Goal: Task Accomplishment & Management: Use online tool/utility

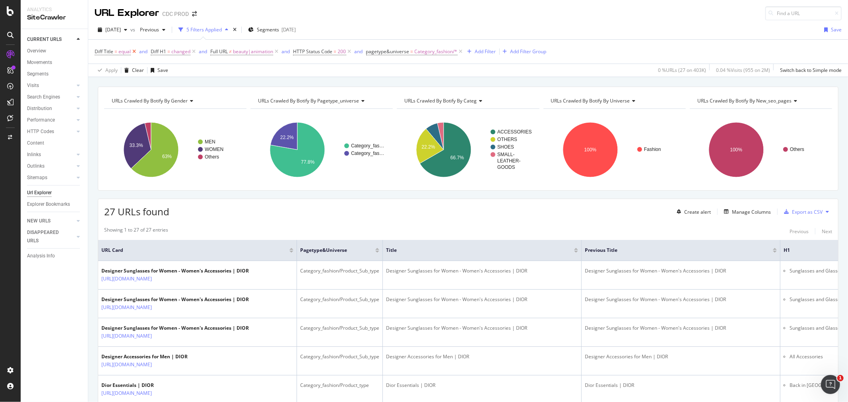
click at [136, 51] on icon at bounding box center [134, 52] width 7 height 8
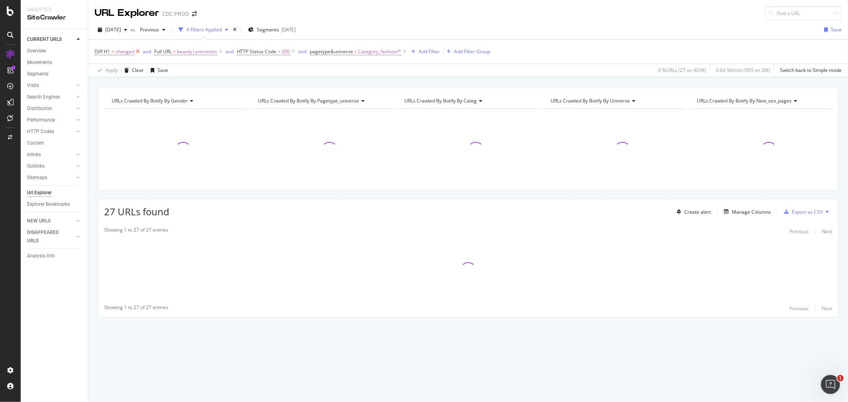
click at [136, 51] on icon at bounding box center [137, 52] width 7 height 8
click at [162, 52] on icon at bounding box center [160, 52] width 7 height 8
click at [149, 50] on icon at bounding box center [151, 52] width 7 height 8
click at [189, 50] on icon at bounding box center [189, 52] width 7 height 8
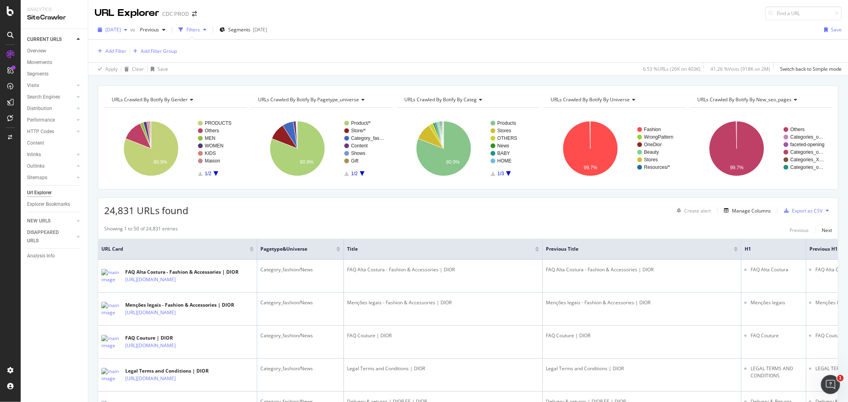
click at [121, 33] on span "2025 Aug. 29th" at bounding box center [112, 29] width 15 height 7
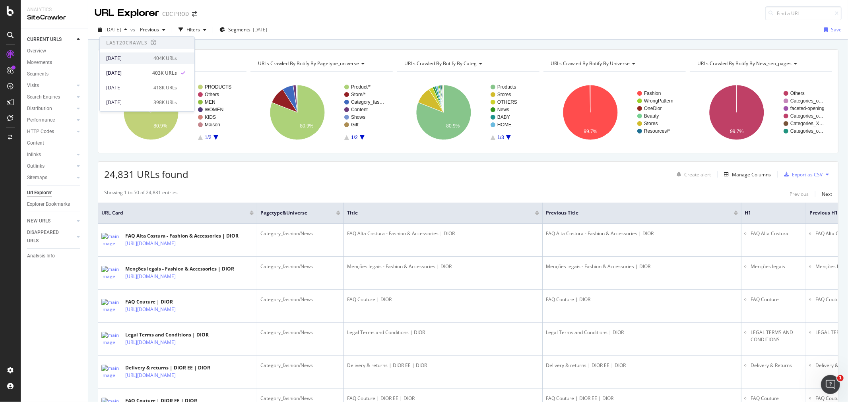
click at [137, 56] on div "2025 Sep. 5th" at bounding box center [127, 58] width 43 height 7
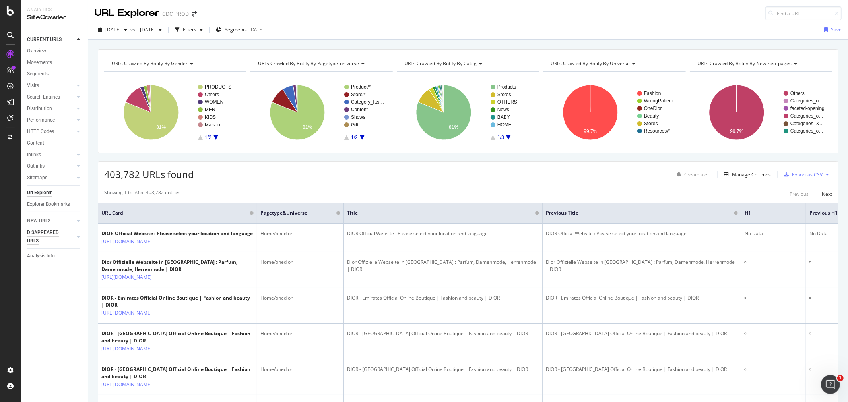
click at [41, 232] on div "DISAPPEARED URLS" at bounding box center [47, 237] width 40 height 17
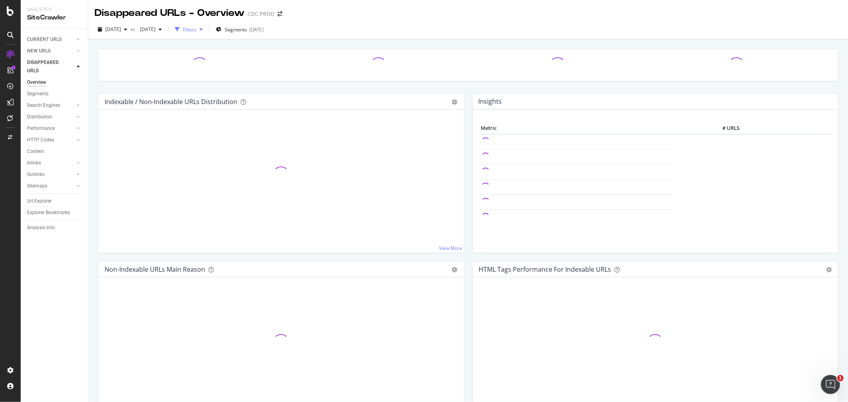
click at [196, 29] on div "Filters" at bounding box center [190, 29] width 14 height 7
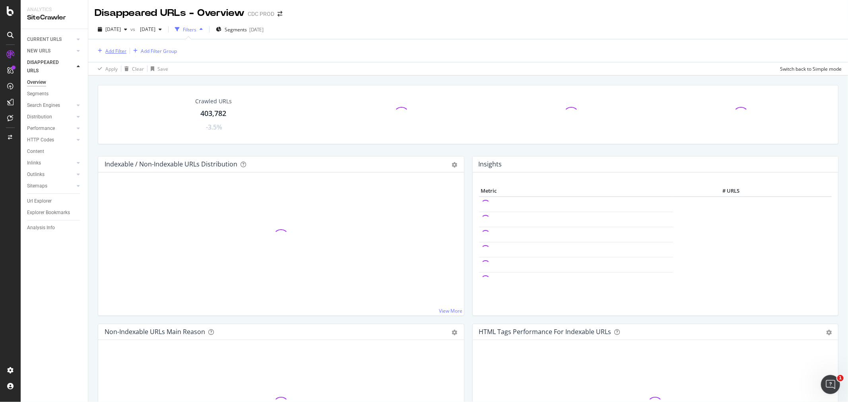
click at [114, 52] on div "Add Filter" at bounding box center [115, 51] width 21 height 7
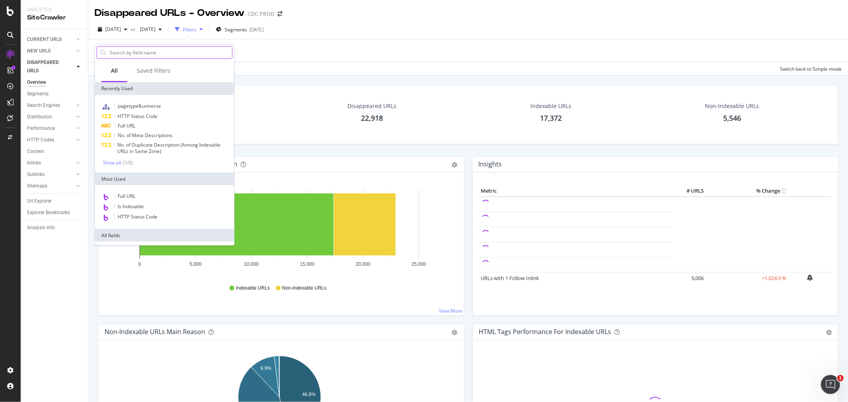
click at [148, 49] on input "text" at bounding box center [170, 52] width 123 height 12
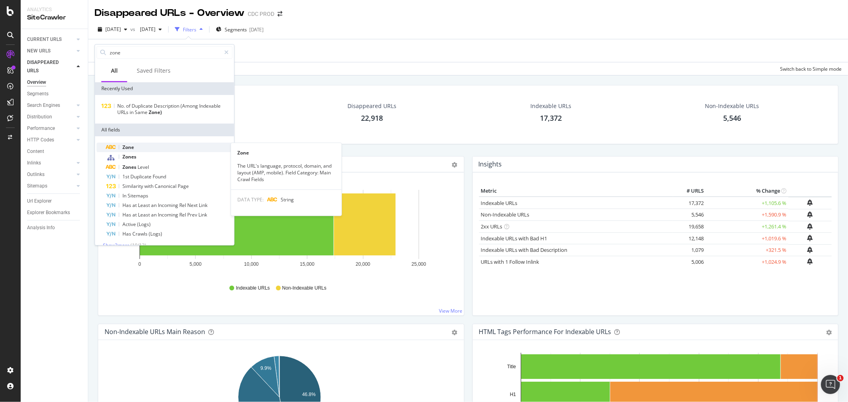
type input "zone"
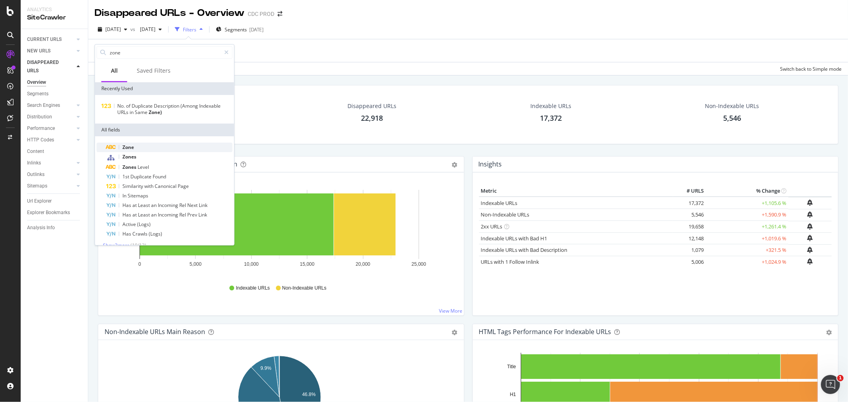
click at [155, 149] on div "Zone" at bounding box center [169, 148] width 126 height 10
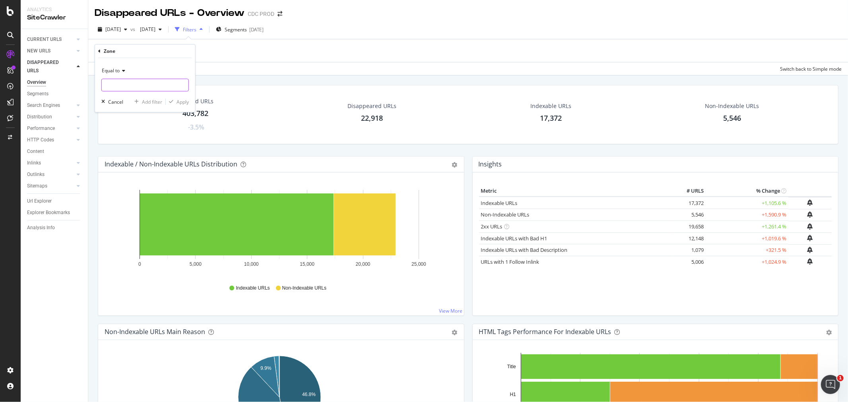
click at [143, 84] on input "text" at bounding box center [145, 85] width 87 height 13
click at [115, 69] on span "Equal to" at bounding box center [111, 70] width 18 height 7
click at [101, 52] on div "Zone" at bounding box center [145, 52] width 94 height 14
click at [100, 50] on icon at bounding box center [99, 51] width 2 height 5
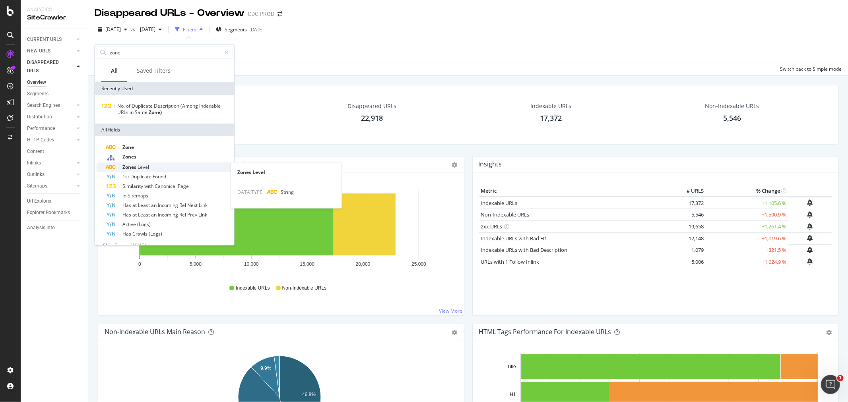
click at [145, 166] on span "Level" at bounding box center [144, 167] width 12 height 7
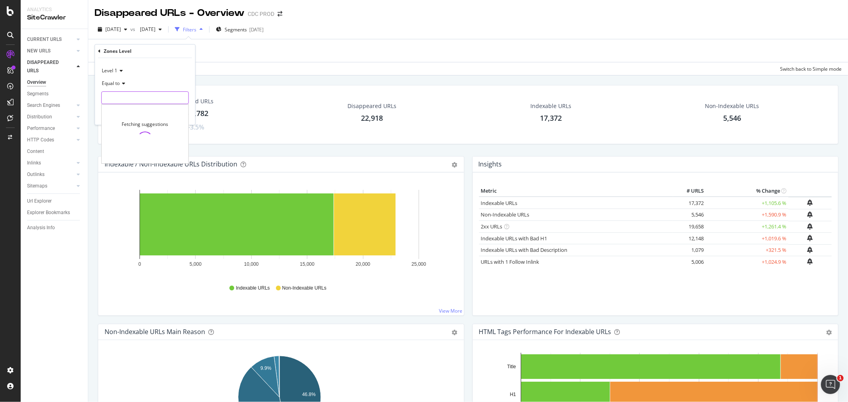
click at [141, 98] on input "text" at bounding box center [145, 97] width 87 height 13
click at [132, 107] on span "Europe" at bounding box center [132, 108] width 56 height 7
type input "Europe"
click at [183, 114] on div "Apply" at bounding box center [182, 114] width 12 height 7
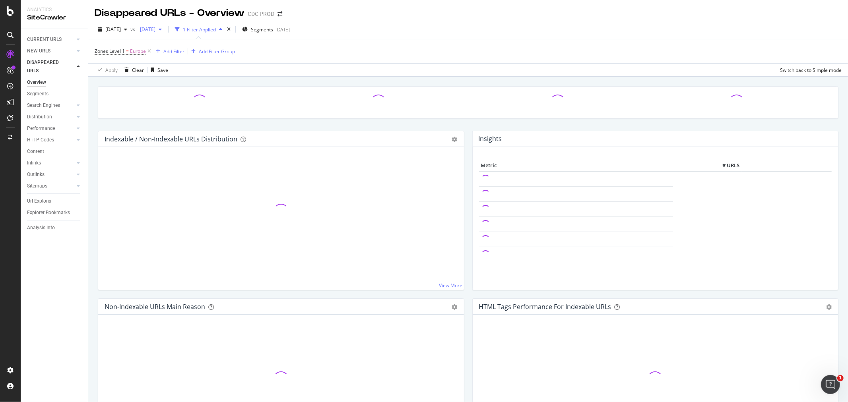
click at [155, 31] on span "2025 Aug. 22nd" at bounding box center [146, 29] width 19 height 7
click at [190, 70] on div "2025 Aug. 29th" at bounding box center [173, 72] width 43 height 7
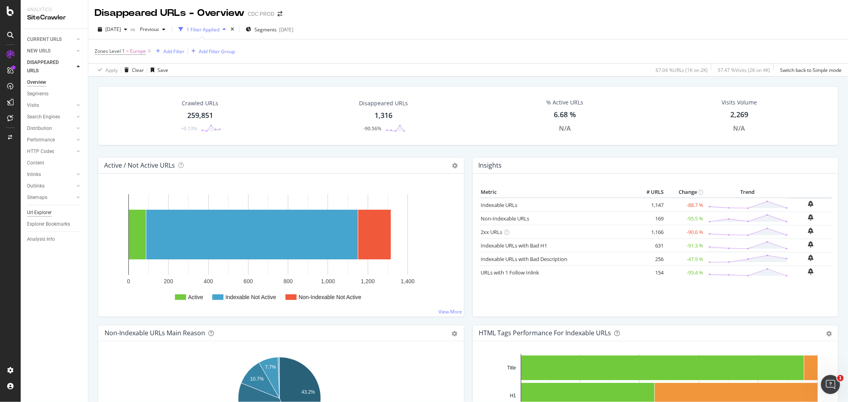
click at [37, 213] on div "Url Explorer" at bounding box center [39, 213] width 25 height 8
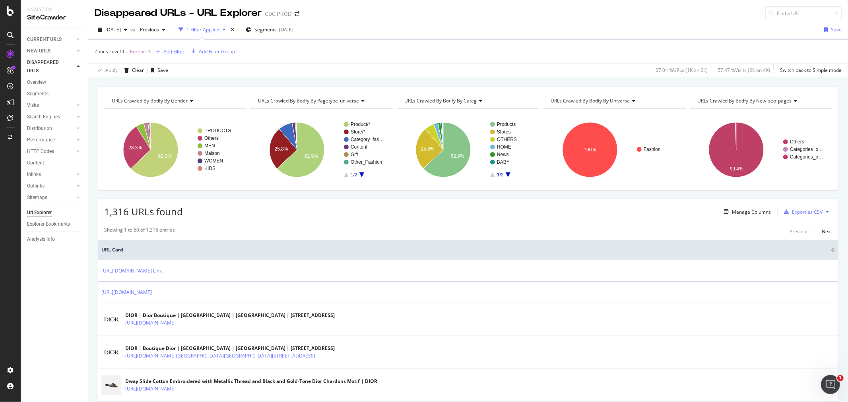
click at [179, 50] on div "Add Filter" at bounding box center [173, 51] width 21 height 7
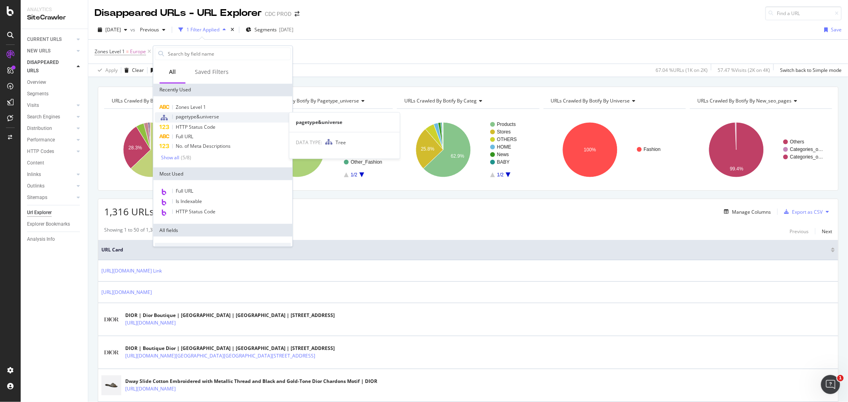
click at [213, 116] on span "pagetype&universe" at bounding box center [197, 116] width 43 height 7
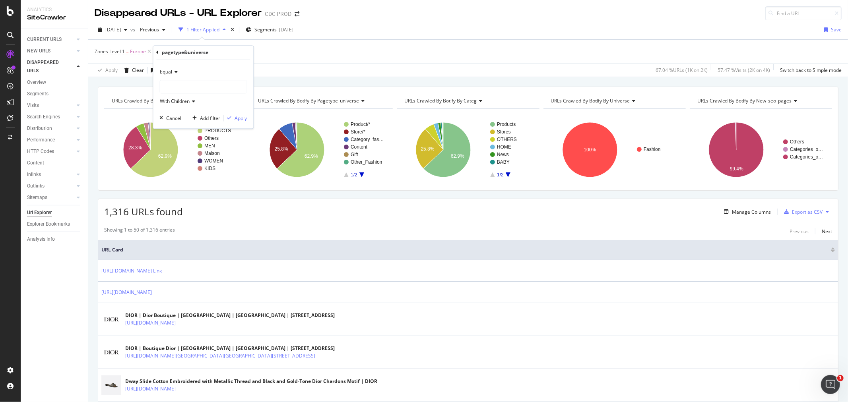
click at [187, 85] on div at bounding box center [203, 87] width 87 height 13
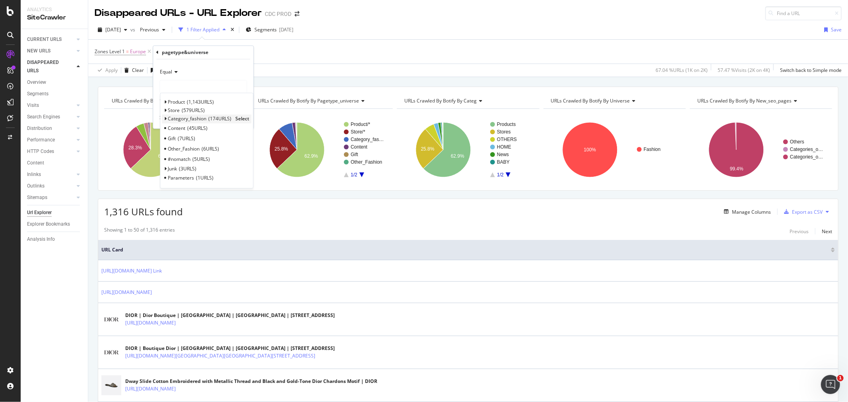
click at [242, 118] on span "Select" at bounding box center [242, 119] width 14 height 7
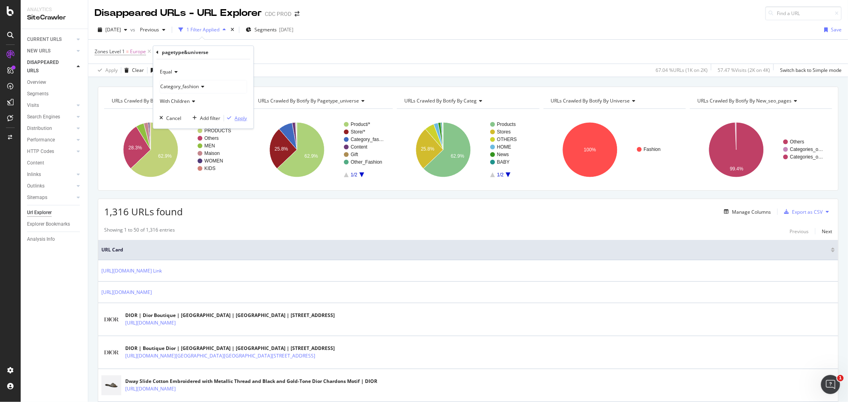
click at [244, 120] on div "Apply" at bounding box center [240, 118] width 12 height 7
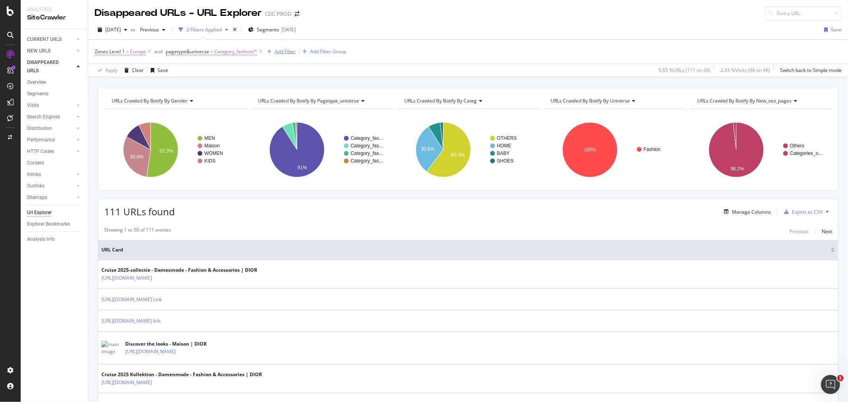
click at [283, 54] on div "Add Filter" at bounding box center [285, 51] width 21 height 7
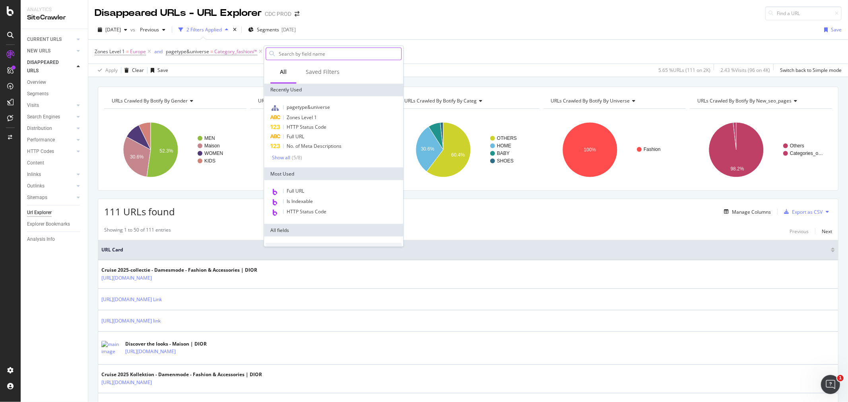
click at [285, 51] on input "text" at bounding box center [339, 54] width 123 height 12
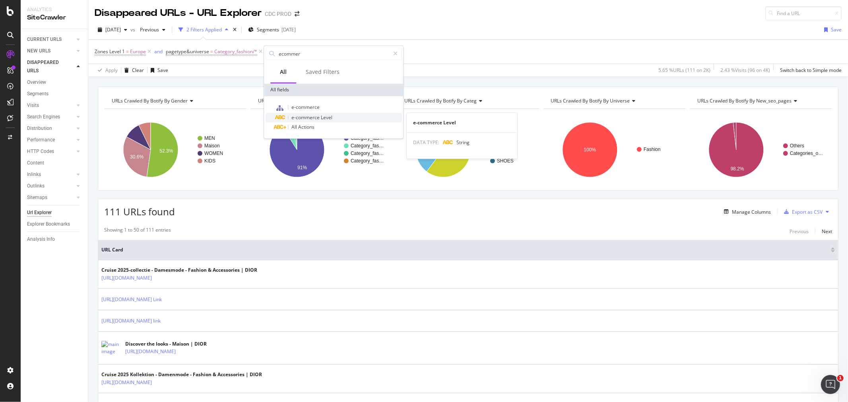
type input "ecommer"
click at [307, 114] on span "e-commerce" at bounding box center [305, 117] width 29 height 7
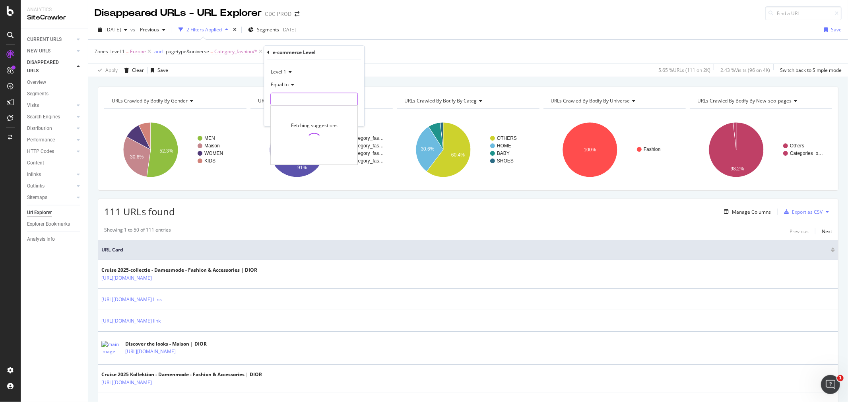
click at [308, 100] on input "text" at bounding box center [314, 99] width 87 height 13
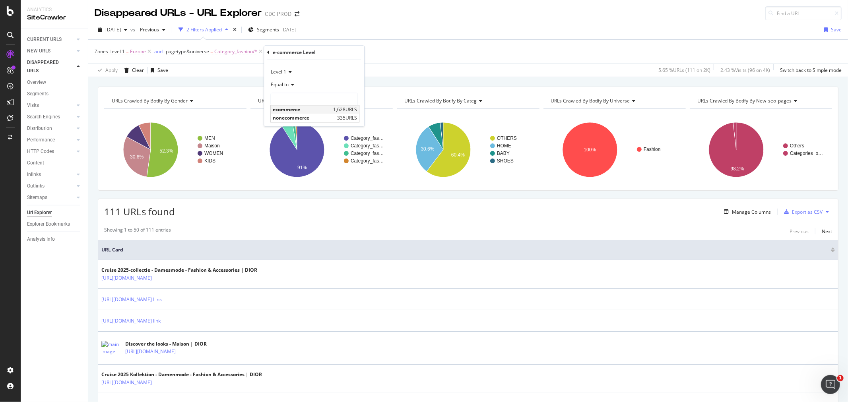
click at [297, 109] on span "ecommerce" at bounding box center [302, 110] width 58 height 7
type input "ecommerce"
click at [350, 114] on div "Apply" at bounding box center [351, 115] width 12 height 7
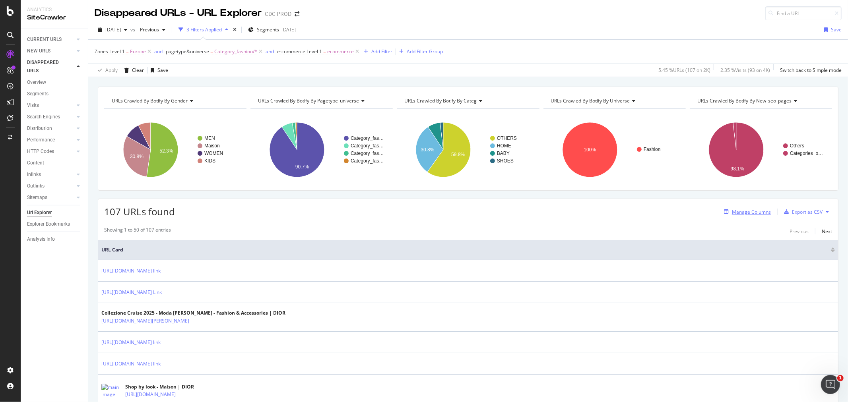
click at [744, 213] on div "Manage Columns" at bounding box center [751, 212] width 39 height 7
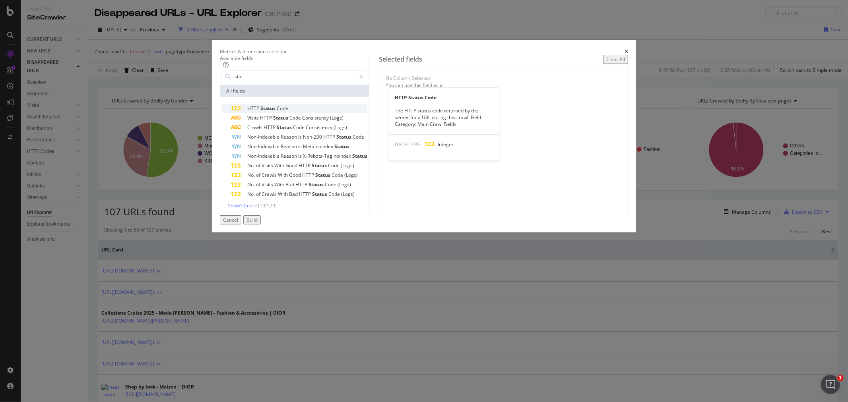
click at [288, 112] on span "Code" at bounding box center [283, 108] width 12 height 7
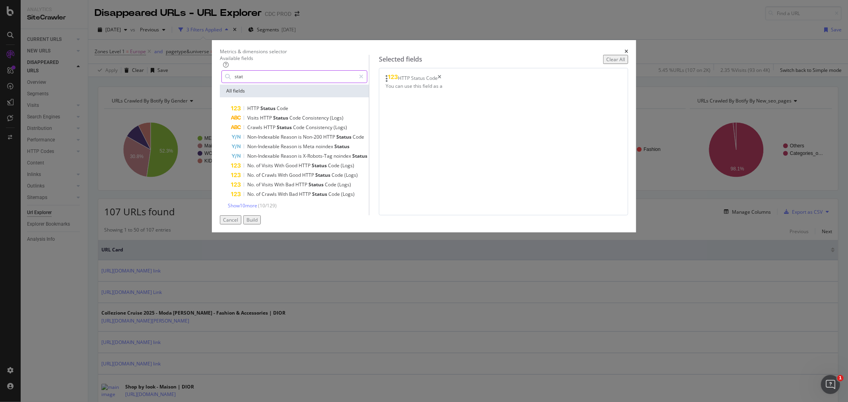
click at [293, 83] on input "stat" at bounding box center [295, 77] width 122 height 12
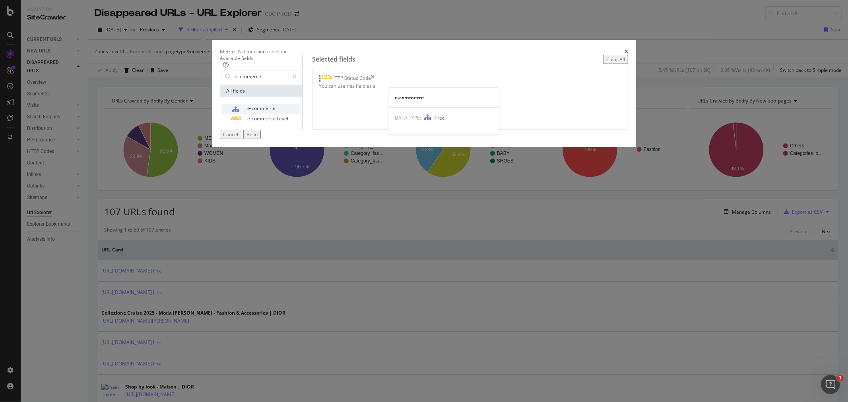
click at [275, 112] on span "e-commerce" at bounding box center [261, 108] width 28 height 7
click at [289, 83] on input "ecommerce" at bounding box center [261, 77] width 55 height 12
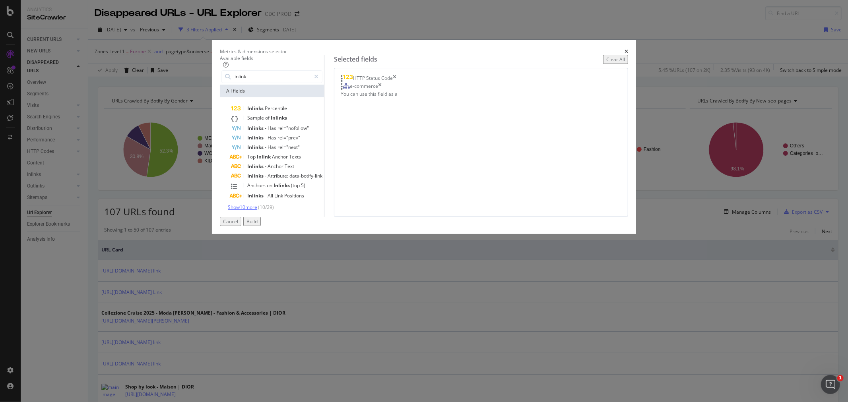
click at [257, 211] on span "Show 10 more" at bounding box center [242, 207] width 29 height 7
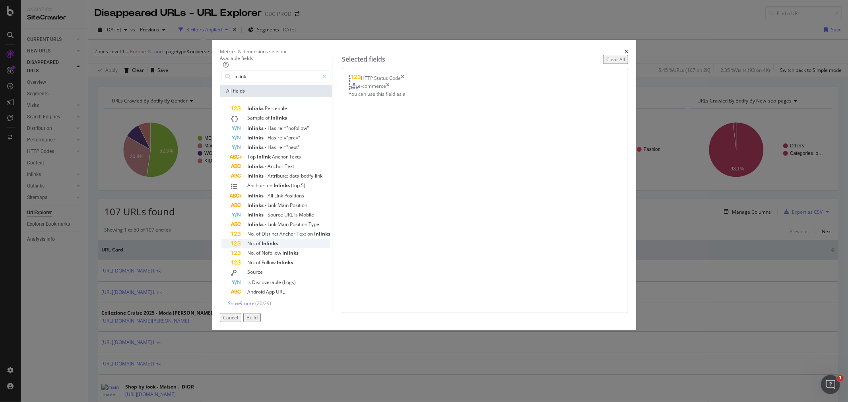
click at [330, 248] on div "No. of Inlinks" at bounding box center [280, 244] width 99 height 10
click at [300, 83] on input "inlink" at bounding box center [276, 77] width 85 height 12
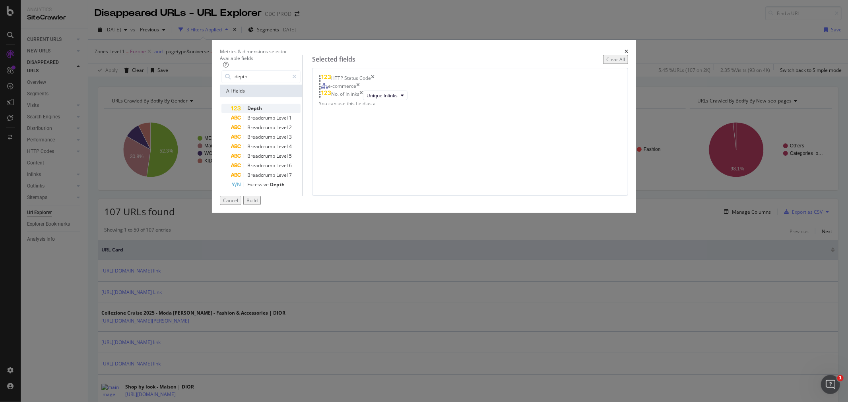
click at [300, 113] on div "Depth" at bounding box center [266, 109] width 70 height 10
click at [289, 83] on input "depth" at bounding box center [261, 77] width 55 height 12
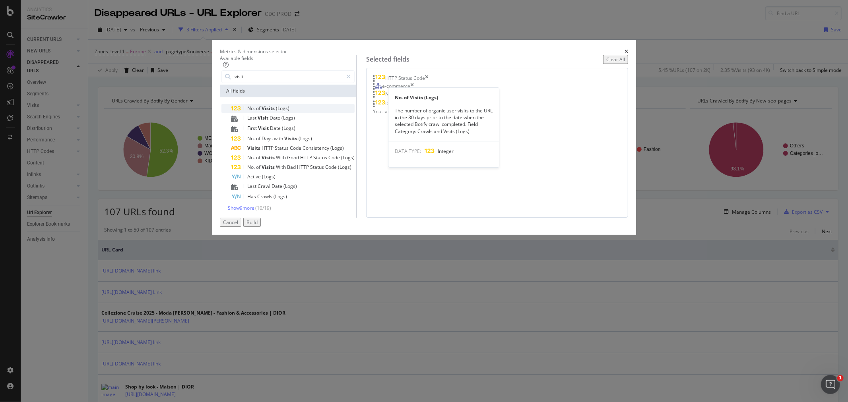
click at [289, 112] on span "(Logs)" at bounding box center [283, 108] width 14 height 7
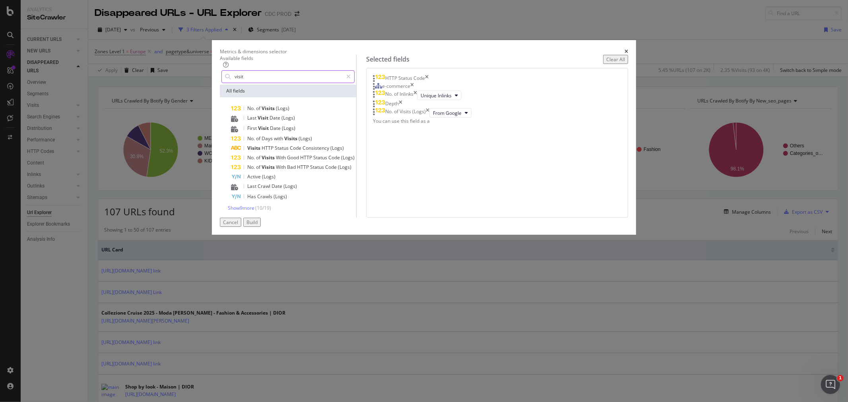
click at [318, 83] on input "visit" at bounding box center [288, 77] width 109 height 12
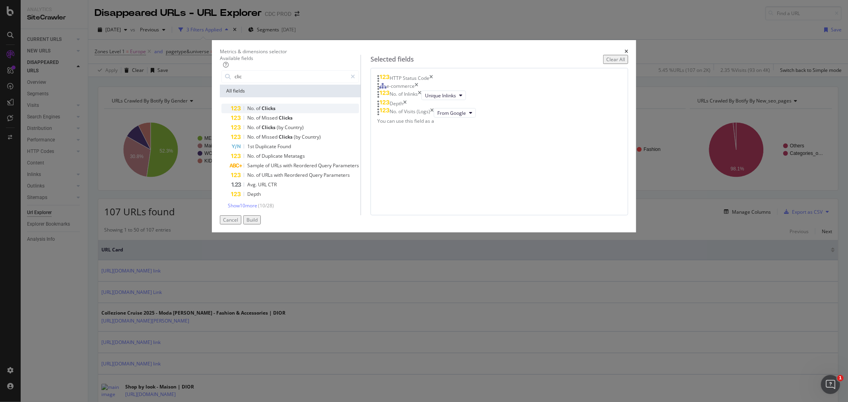
click at [311, 113] on div "No. of Clicks" at bounding box center [295, 109] width 128 height 10
click at [290, 83] on input "clic" at bounding box center [290, 77] width 113 height 12
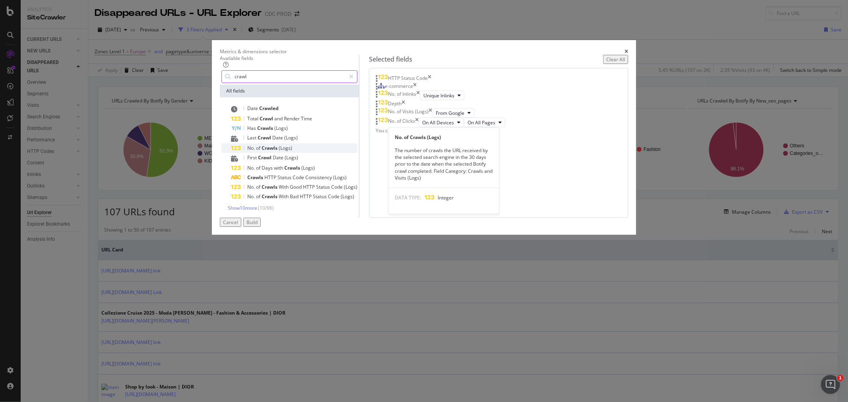
type input "crawl"
click at [330, 153] on div "No. of Crawls (Logs)" at bounding box center [294, 148] width 126 height 10
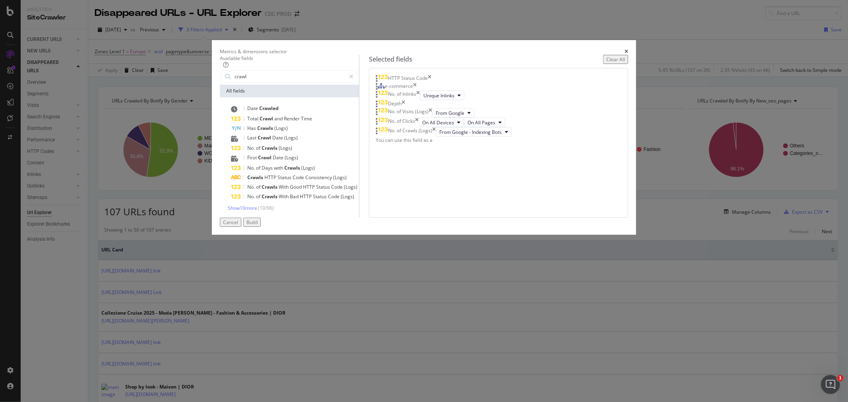
click at [258, 226] on div "Build" at bounding box center [251, 222] width 11 height 7
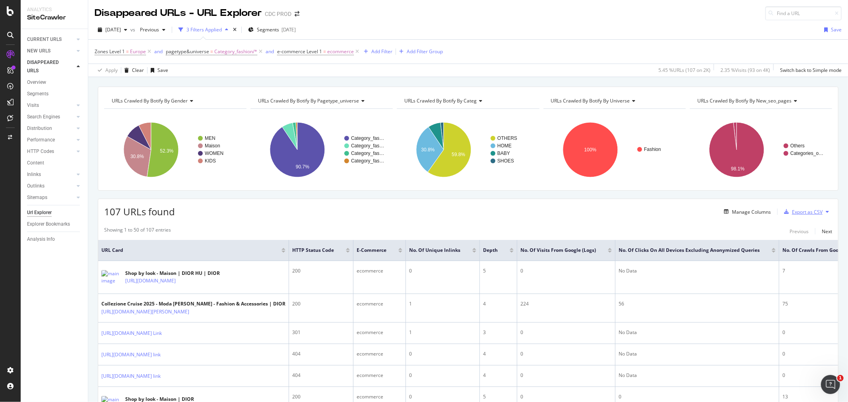
click at [797, 213] on div "Export as CSV" at bounding box center [807, 212] width 31 height 7
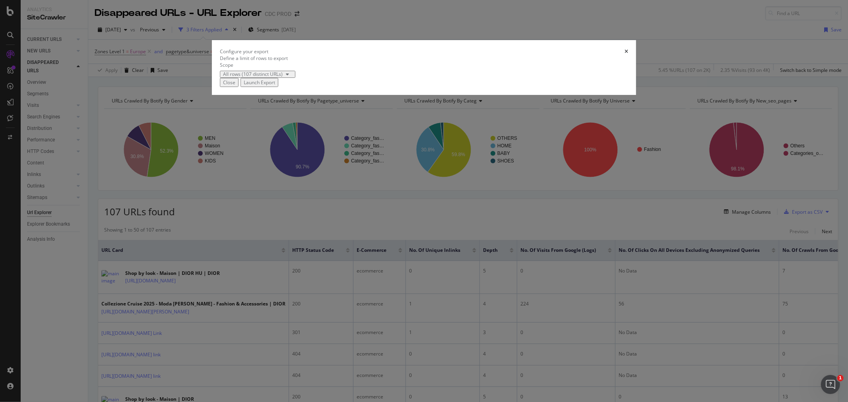
click at [275, 86] on div "Launch Export" at bounding box center [259, 82] width 31 height 7
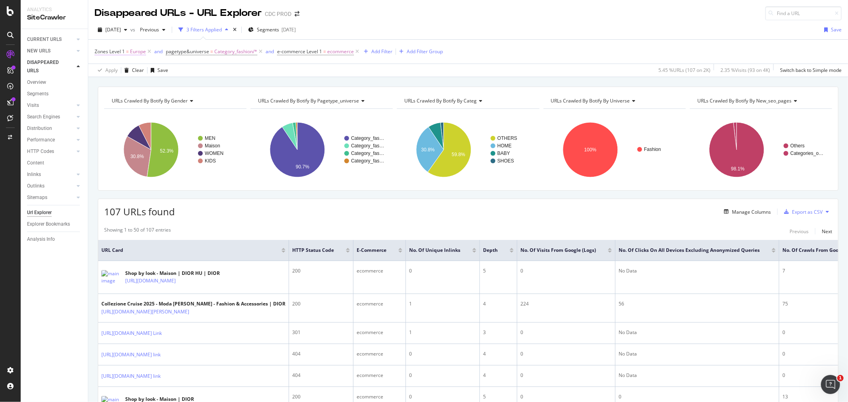
click at [130, 54] on span "Europe" at bounding box center [138, 51] width 16 height 11
click at [133, 98] on input "Europe" at bounding box center [139, 97] width 75 height 13
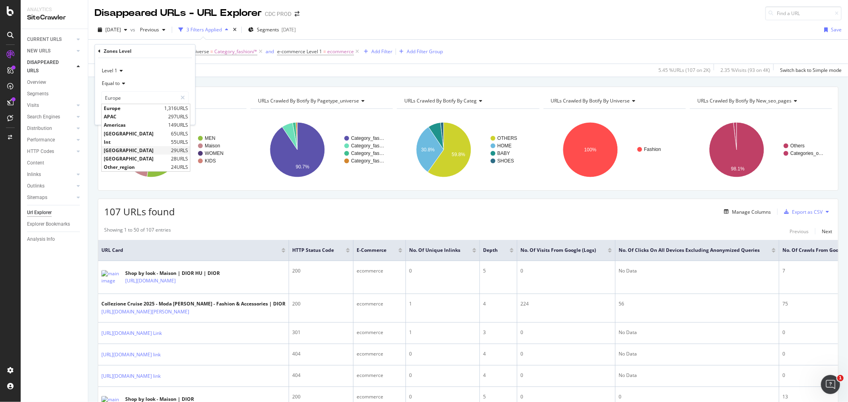
click at [132, 150] on span "Japan" at bounding box center [136, 150] width 65 height 7
type input "Japan"
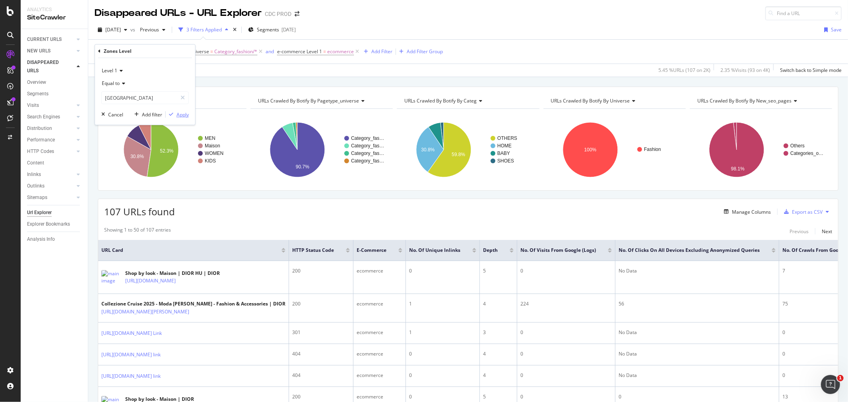
click at [175, 116] on div "button" at bounding box center [171, 114] width 11 height 5
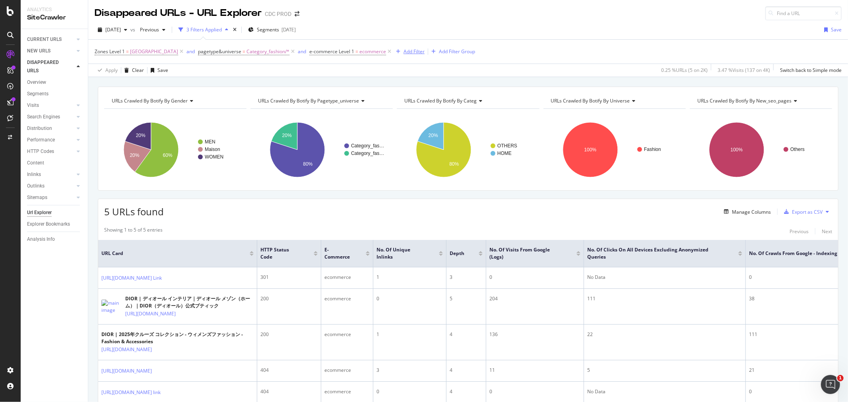
click at [403, 50] on div "Add Filter" at bounding box center [413, 51] width 21 height 7
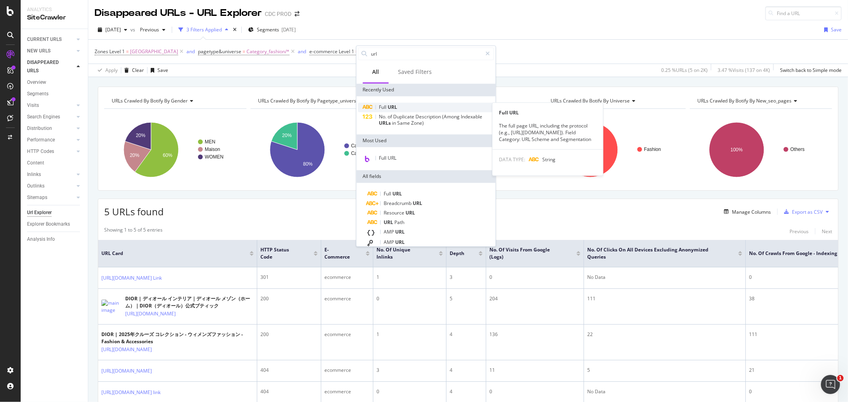
type input "url"
click at [405, 109] on div "Full URL" at bounding box center [426, 108] width 136 height 10
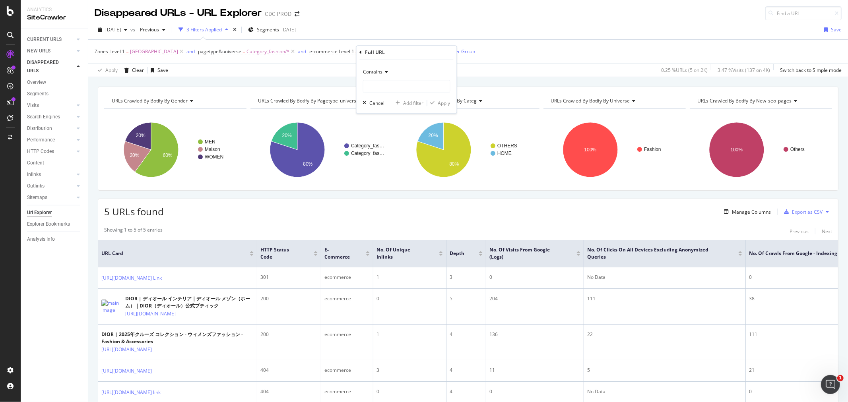
click at [388, 94] on div "Contains Cancel Add filter Apply" at bounding box center [406, 87] width 100 height 54
click at [399, 88] on input "text" at bounding box center [406, 86] width 87 height 13
type input "roken"
click at [378, 76] on div "Contains" at bounding box center [406, 72] width 87 height 13
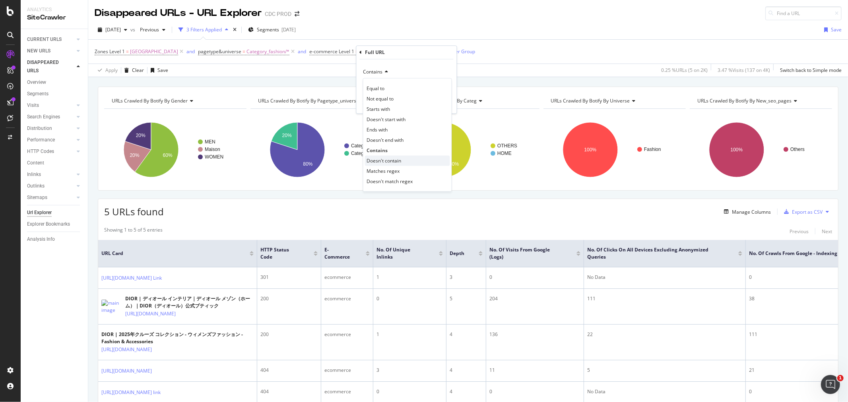
click at [403, 160] on div "Doesn't contain" at bounding box center [407, 161] width 85 height 10
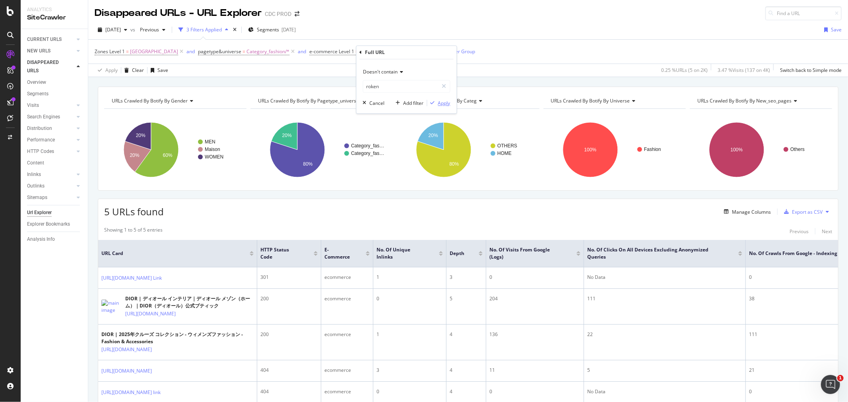
click at [448, 101] on div "Apply" at bounding box center [444, 103] width 12 height 7
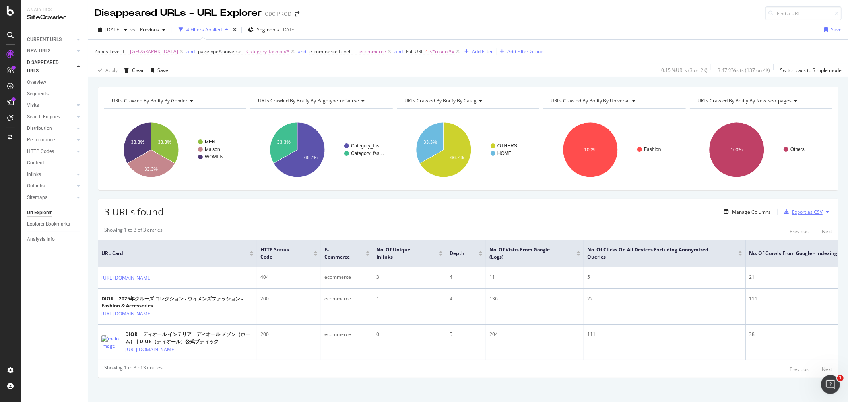
click at [801, 213] on div "Export as CSV" at bounding box center [807, 212] width 31 height 7
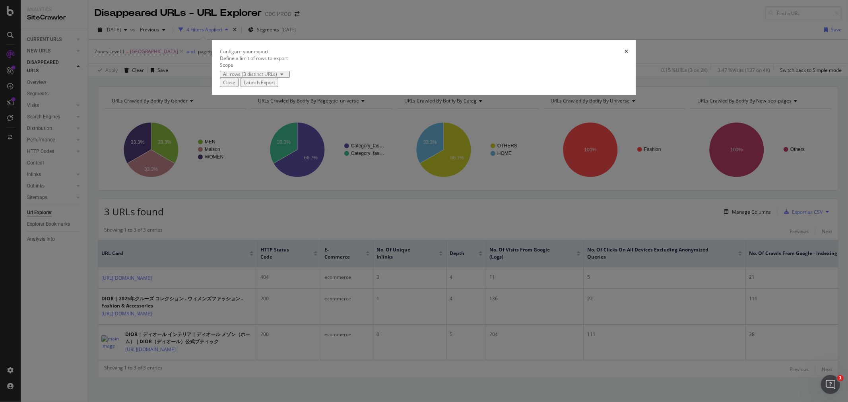
click at [275, 86] on div "Launch Export" at bounding box center [259, 82] width 31 height 7
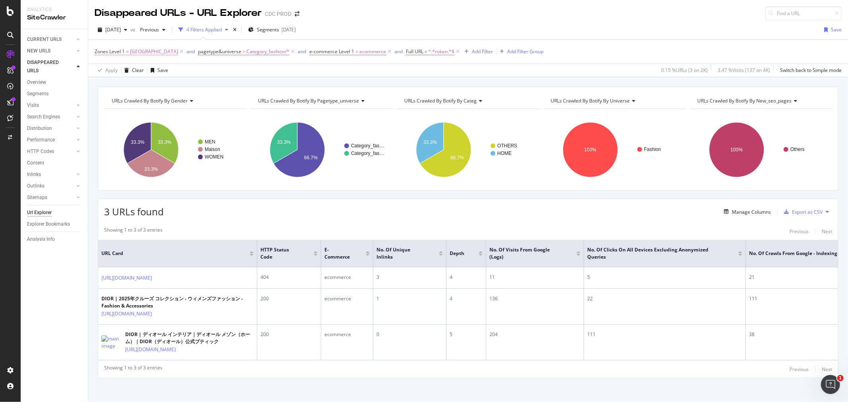
click at [128, 52] on span "=" at bounding box center [127, 51] width 3 height 7
click at [150, 97] on input "Japan" at bounding box center [139, 97] width 75 height 13
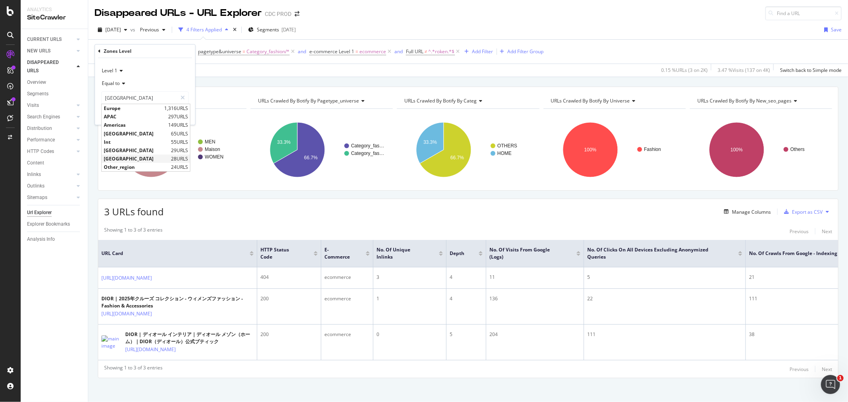
click at [134, 156] on span "Korea" at bounding box center [136, 158] width 65 height 7
type input "Korea"
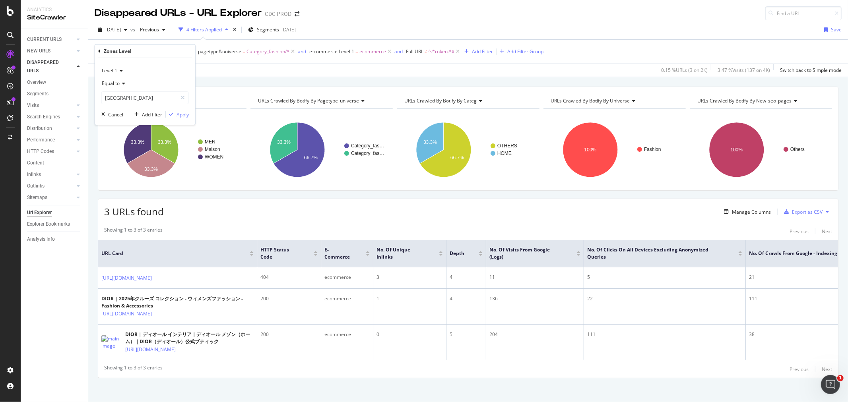
click at [177, 112] on div "Apply" at bounding box center [182, 114] width 12 height 7
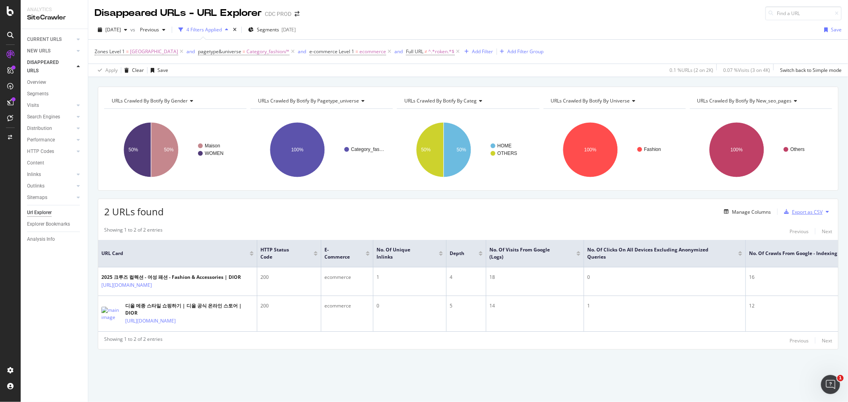
click at [805, 209] on div "Export as CSV" at bounding box center [807, 212] width 31 height 7
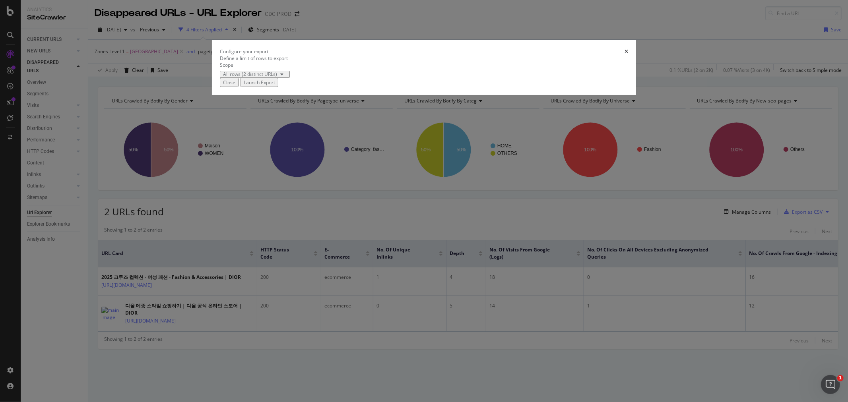
click at [275, 86] on div "Launch Export" at bounding box center [259, 82] width 31 height 7
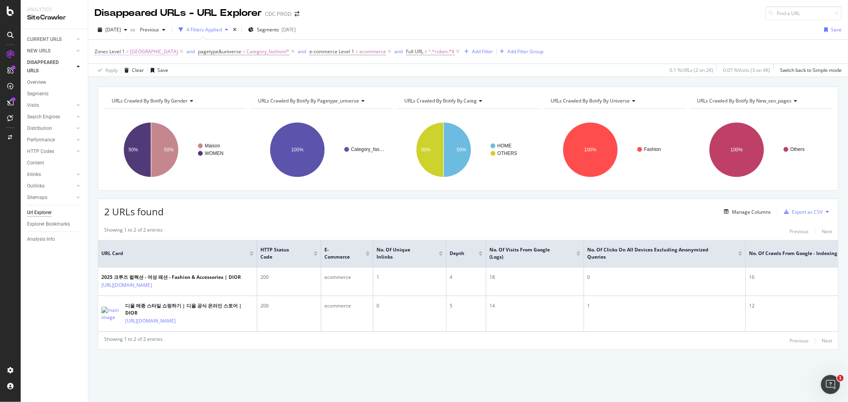
click at [126, 55] on span "Zones Level 1 = Korea" at bounding box center [136, 51] width 83 height 7
click at [127, 89] on div "Equal to" at bounding box center [144, 83] width 87 height 13
click at [394, 20] on div "Disappeared URLs - URL Explorer CDC PROD 2025 Sep. 5th vs Previous 4 Filters Ap…" at bounding box center [467, 201] width 759 height 402
click at [129, 56] on span "Zones Level 1 = Korea" at bounding box center [140, 51] width 90 height 11
click at [130, 50] on span "Korea" at bounding box center [154, 51] width 48 height 11
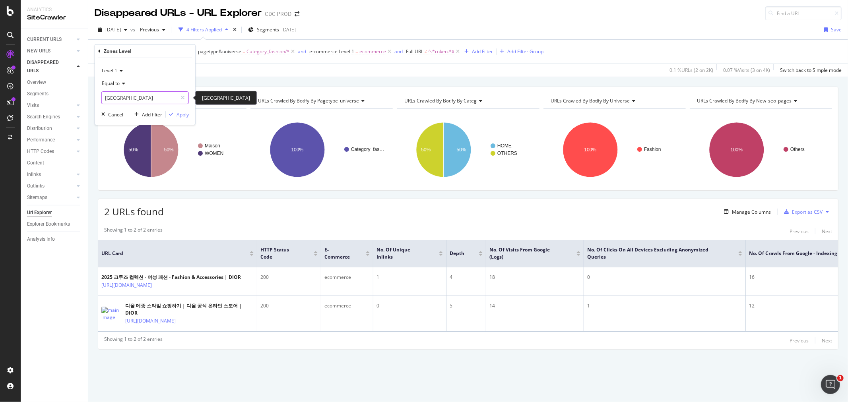
click at [134, 95] on input "Korea" at bounding box center [139, 97] width 75 height 13
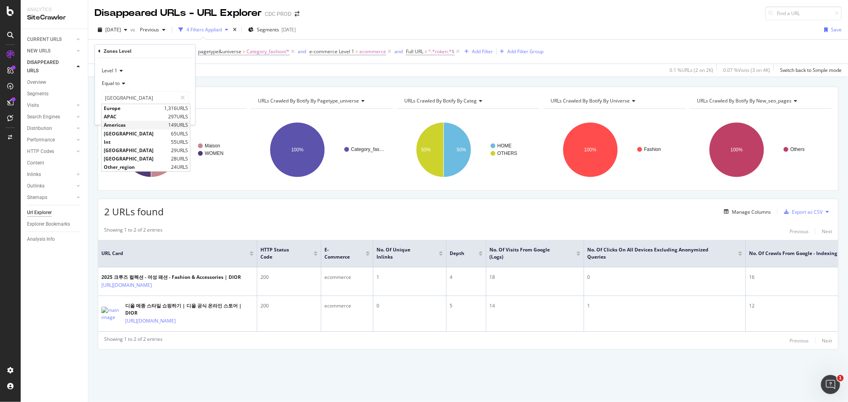
click at [122, 125] on span "Americas" at bounding box center [135, 125] width 62 height 7
type input "Americas"
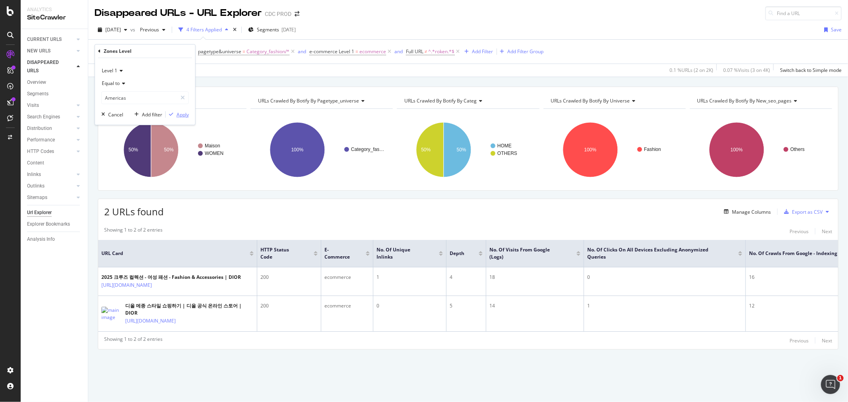
click at [178, 114] on div "Apply" at bounding box center [182, 114] width 12 height 7
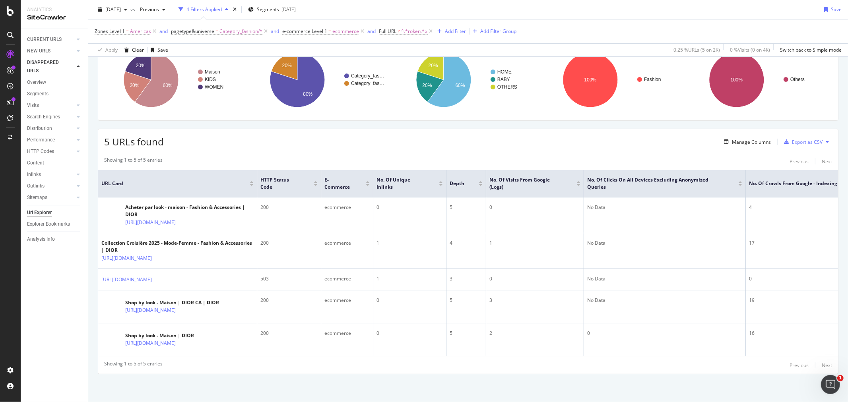
scroll to position [124, 0]
click at [405, 36] on span "^.*roken.*$" at bounding box center [414, 31] width 26 height 11
click at [412, 49] on span "Doesn't contain" at bounding box center [401, 49] width 35 height 7
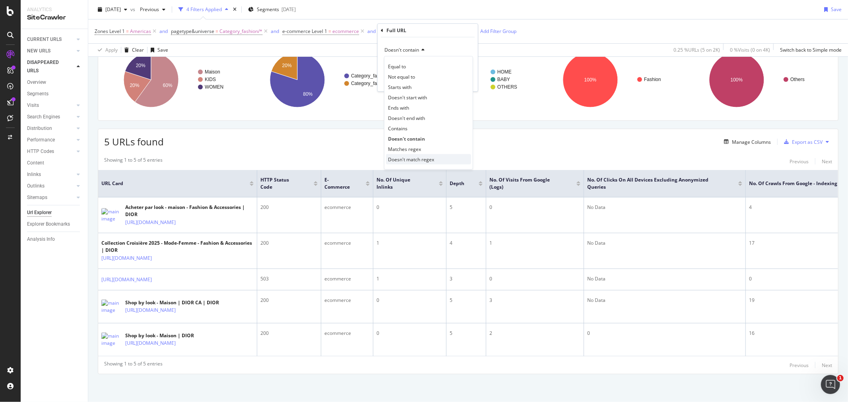
click at [424, 159] on span "Doesn't match regex" at bounding box center [411, 159] width 46 height 7
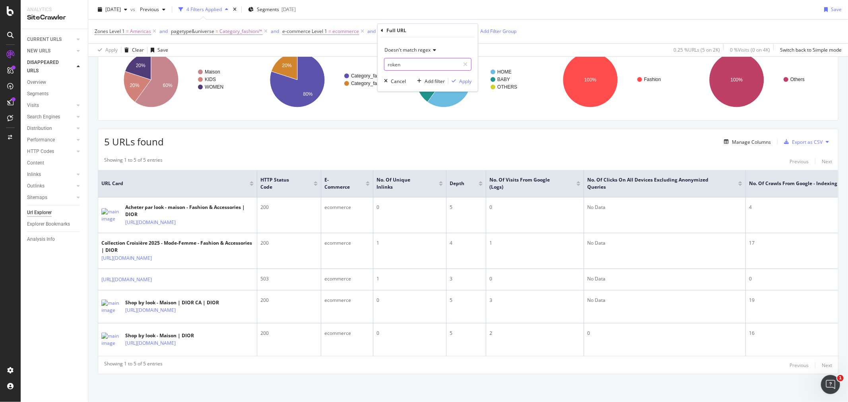
click at [415, 65] on input "roken" at bounding box center [421, 64] width 75 height 13
click at [416, 64] on input "roken" at bounding box center [421, 64] width 75 height 13
type input "roken|static"
click at [466, 80] on div "Apply" at bounding box center [465, 80] width 12 height 7
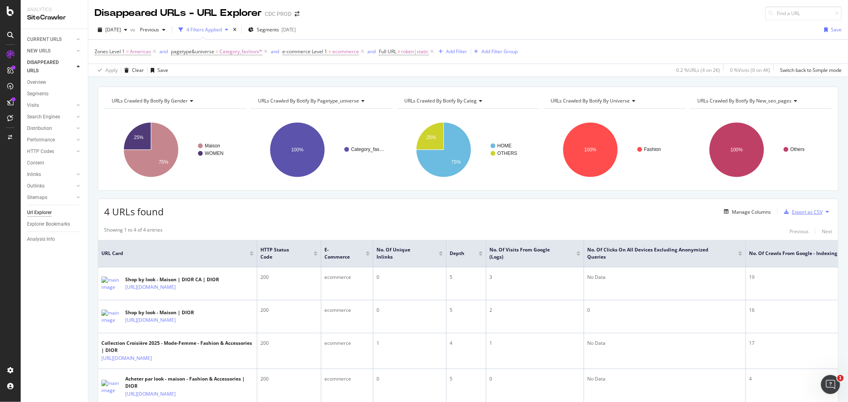
click at [804, 210] on div "Export as CSV" at bounding box center [807, 212] width 31 height 7
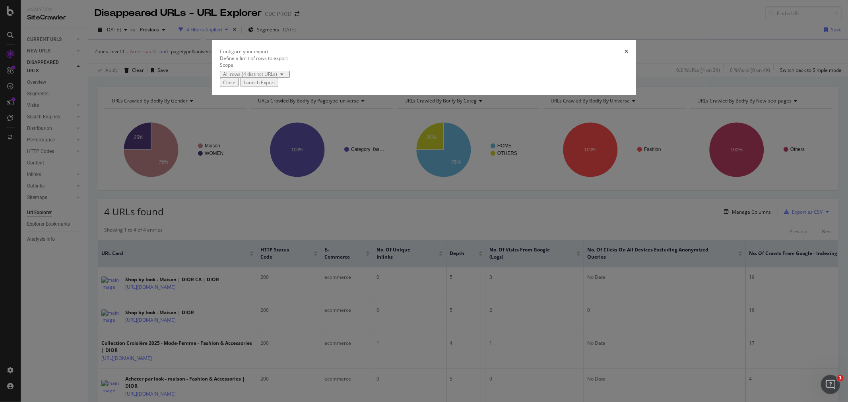
click at [275, 86] on div "Launch Export" at bounding box center [259, 82] width 31 height 7
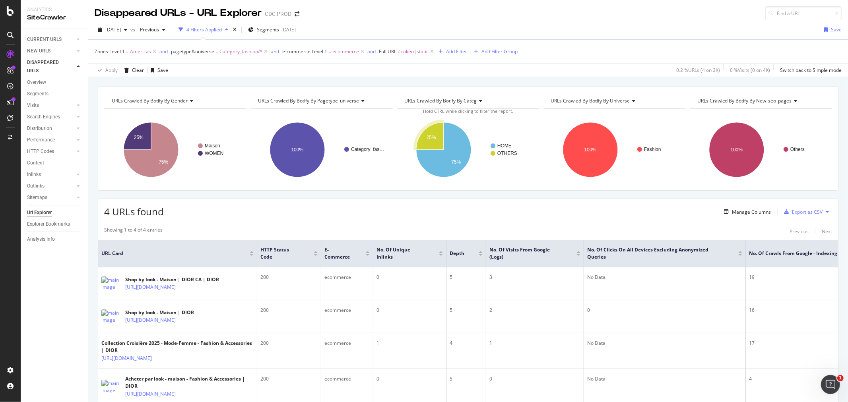
click at [141, 50] on span "Americas" at bounding box center [140, 51] width 21 height 11
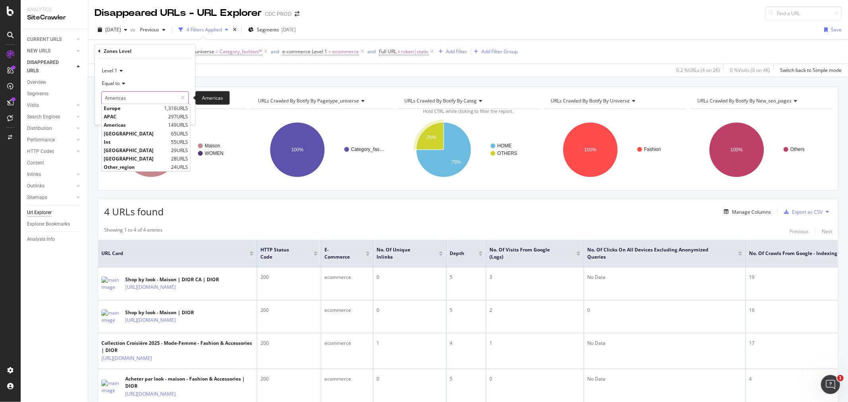
click at [142, 93] on input "Americas" at bounding box center [139, 97] width 75 height 13
click at [139, 114] on span "APAC" at bounding box center [135, 116] width 62 height 7
type input "APAC"
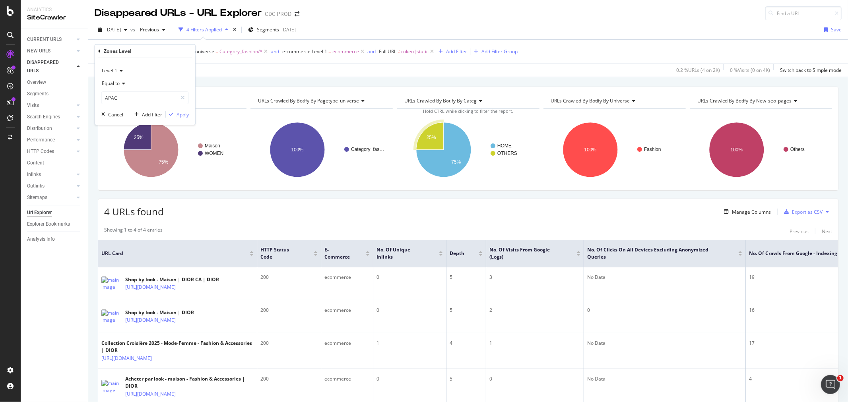
click at [175, 112] on div "button" at bounding box center [171, 114] width 11 height 5
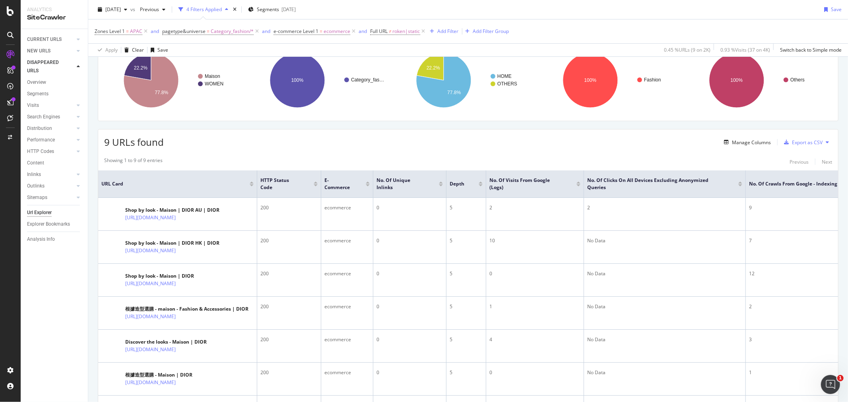
scroll to position [24, 0]
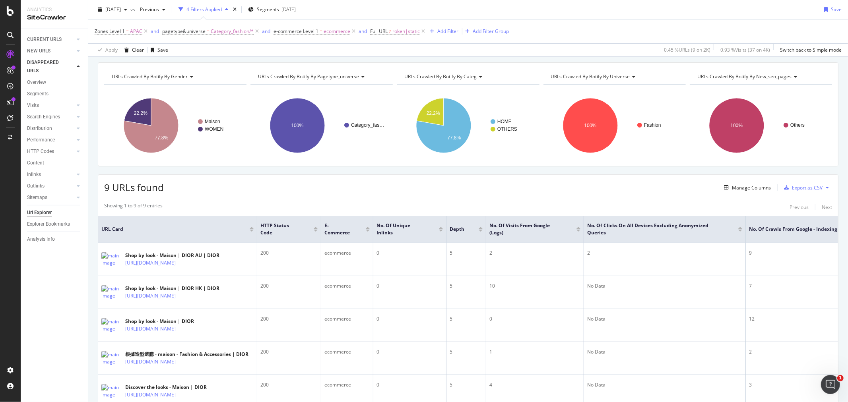
click at [794, 189] on div "Export as CSV" at bounding box center [807, 187] width 31 height 7
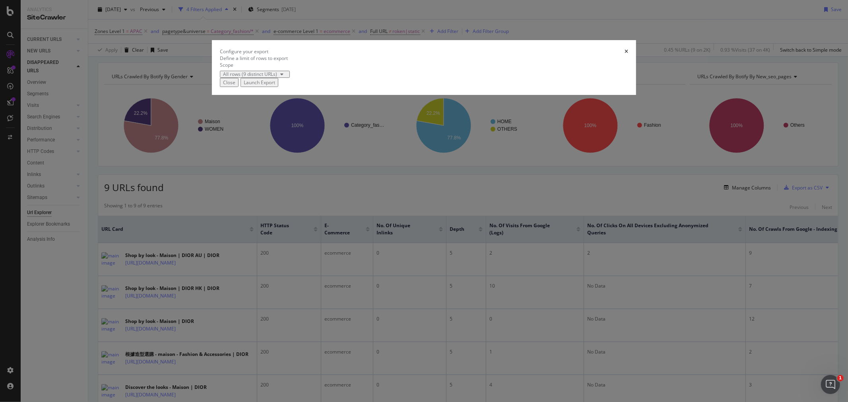
click at [275, 86] on div "Launch Export" at bounding box center [259, 82] width 31 height 7
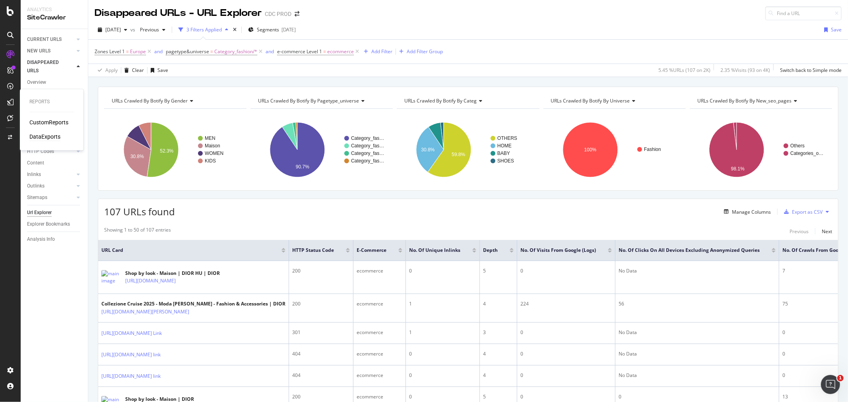
click at [45, 137] on div "DataExports" at bounding box center [44, 137] width 31 height 8
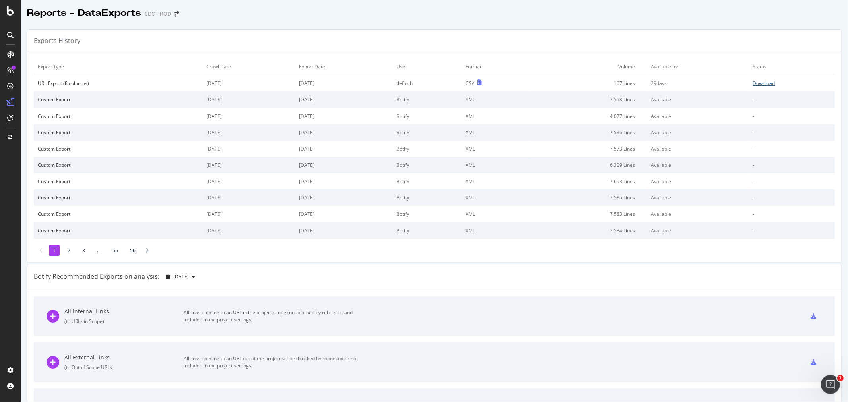
click at [753, 82] on div "Download" at bounding box center [764, 83] width 22 height 7
click at [749, 87] on td "Download" at bounding box center [792, 83] width 86 height 17
click at [753, 85] on div "Download" at bounding box center [764, 83] width 22 height 7
click at [765, 84] on link "Download" at bounding box center [792, 83] width 78 height 7
click at [753, 84] on div "Download" at bounding box center [764, 83] width 22 height 7
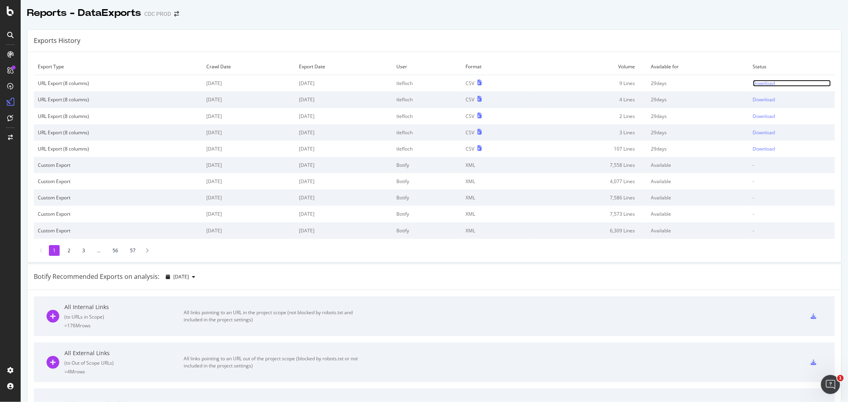
click at [768, 84] on link "Download" at bounding box center [792, 83] width 78 height 7
